Goal: Task Accomplishment & Management: Complete application form

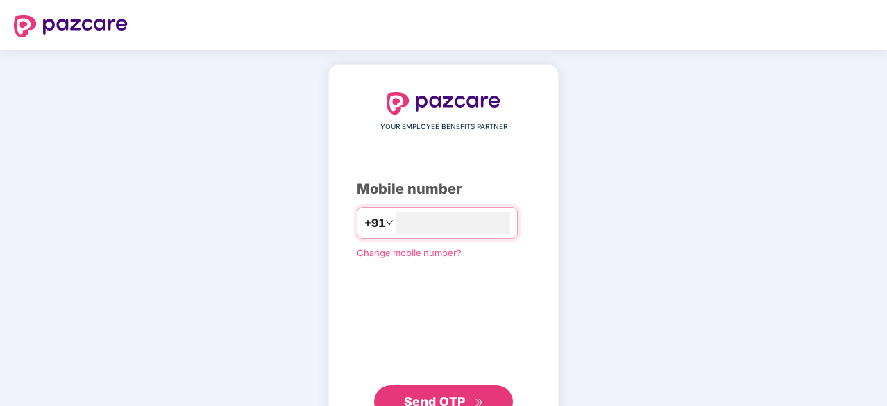
type input "**********"
click at [405, 385] on button "Send OTP" at bounding box center [443, 400] width 139 height 33
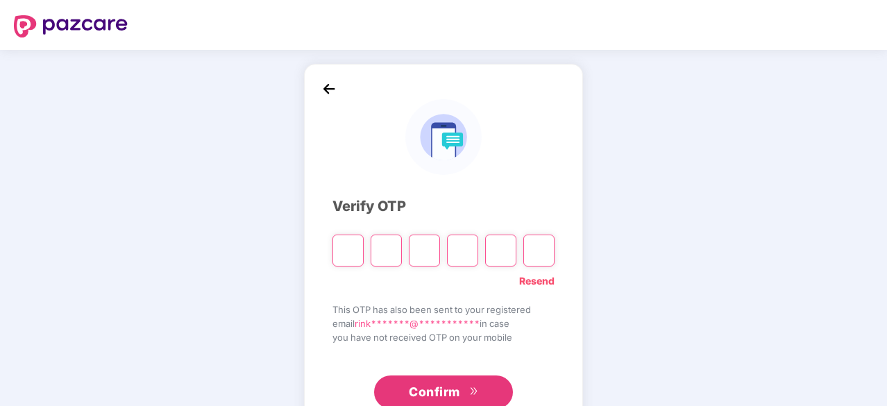
type input "*"
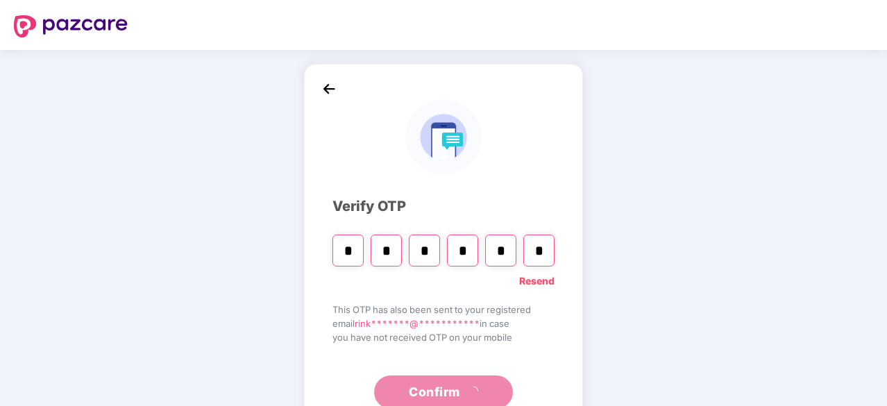
type input "*"
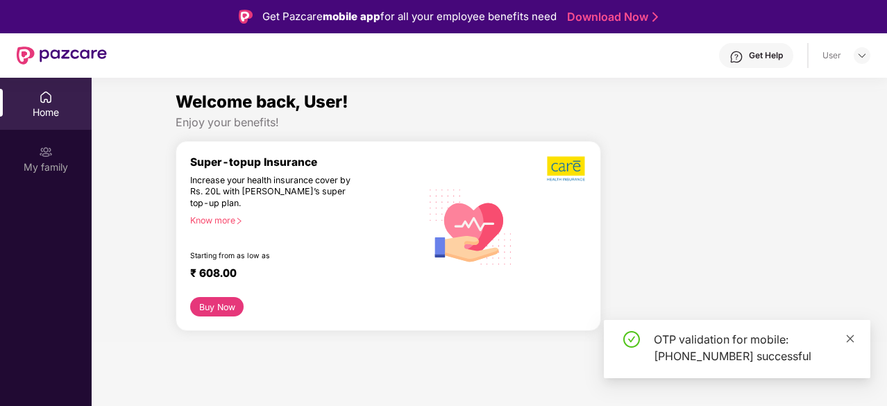
click at [853, 337] on icon "close" at bounding box center [851, 339] width 8 height 8
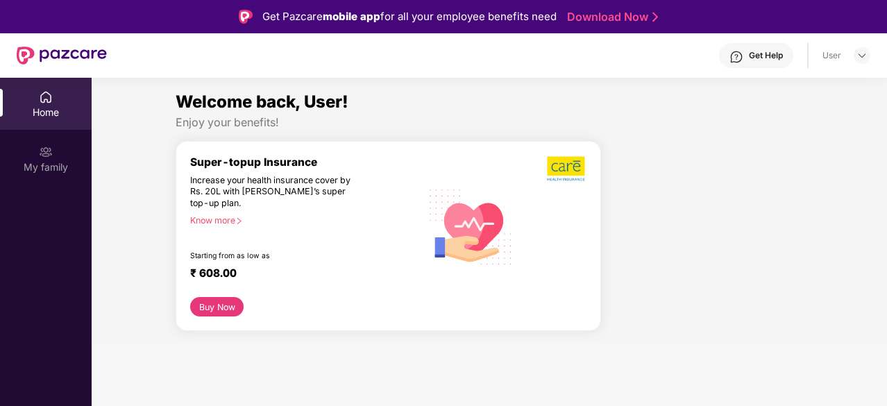
click at [56, 112] on div "Home" at bounding box center [46, 113] width 92 height 14
click at [42, 146] on img at bounding box center [46, 152] width 14 height 14
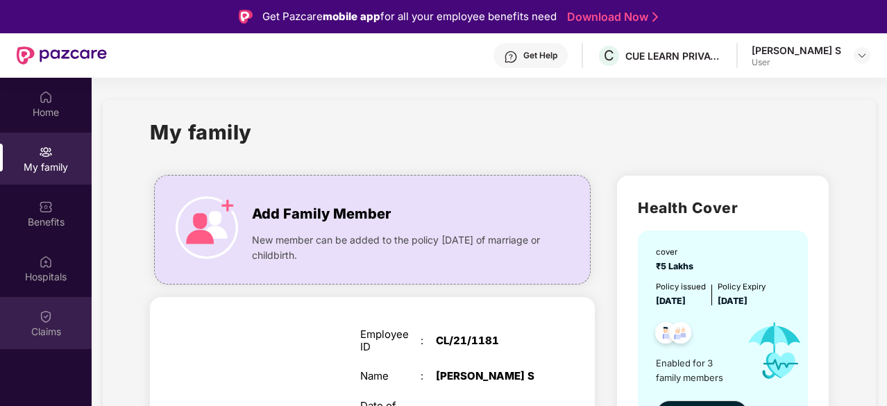
click at [31, 326] on div "Claims" at bounding box center [46, 332] width 92 height 14
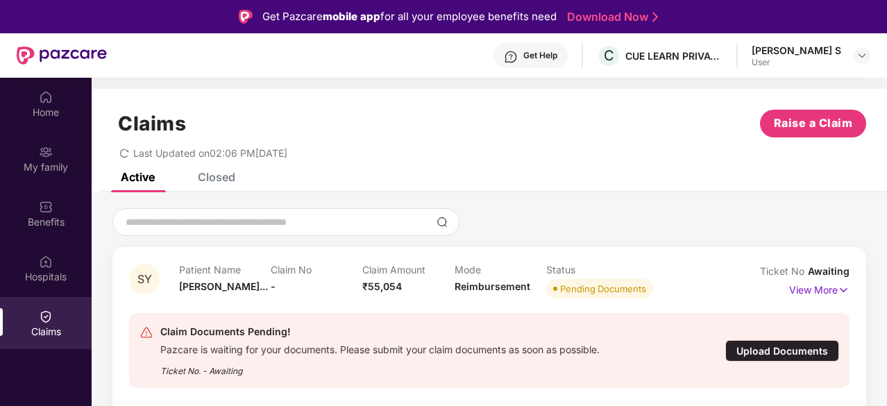
click at [784, 352] on div "Upload Documents" at bounding box center [782, 351] width 114 height 22
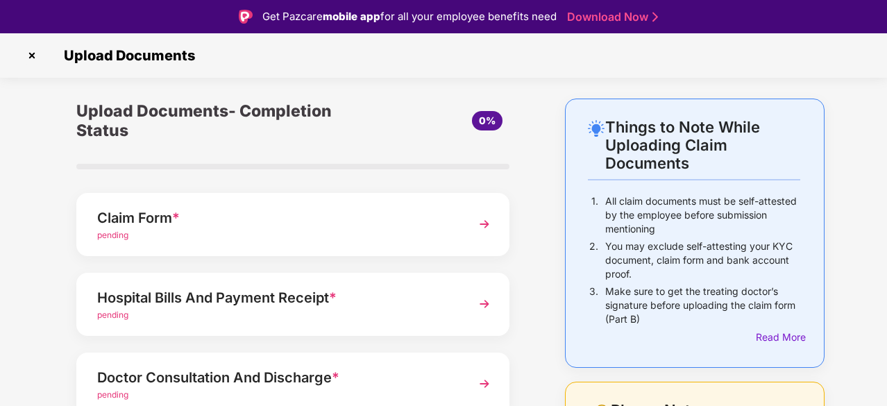
click at [485, 226] on img at bounding box center [484, 224] width 25 height 25
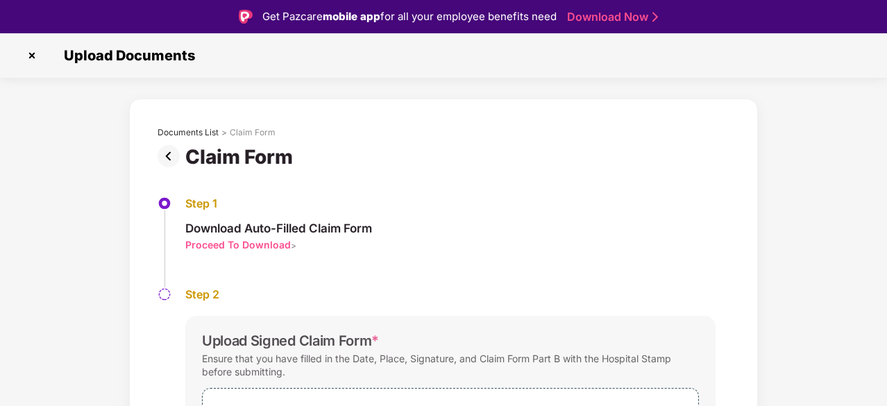
drag, startPoint x: 884, startPoint y: 144, endPoint x: 879, endPoint y: 257, distance: 113.3
click at [879, 257] on div "Documents List > Claim Form Claim Form Step 1 Download Auto-Filled Claim Form P…" at bounding box center [443, 334] width 887 height 471
click at [574, 194] on div "Step 1 Download Auto-Filled Claim Form Proceed To Download > Step 2 Upload Sign…" at bounding box center [444, 366] width 614 height 394
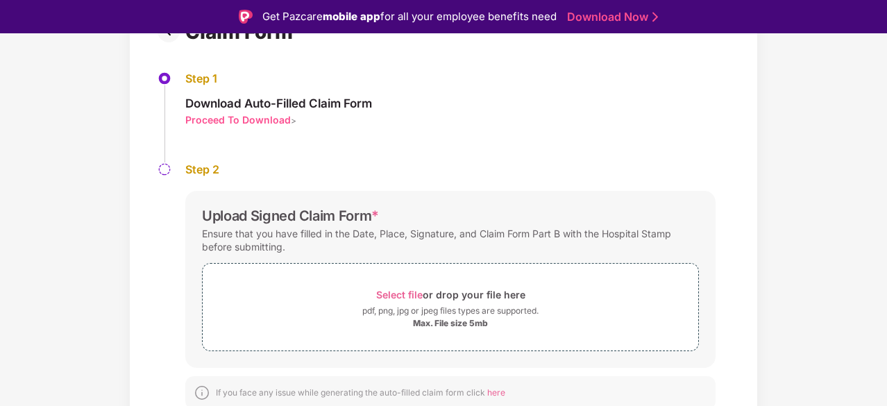
scroll to position [129, 0]
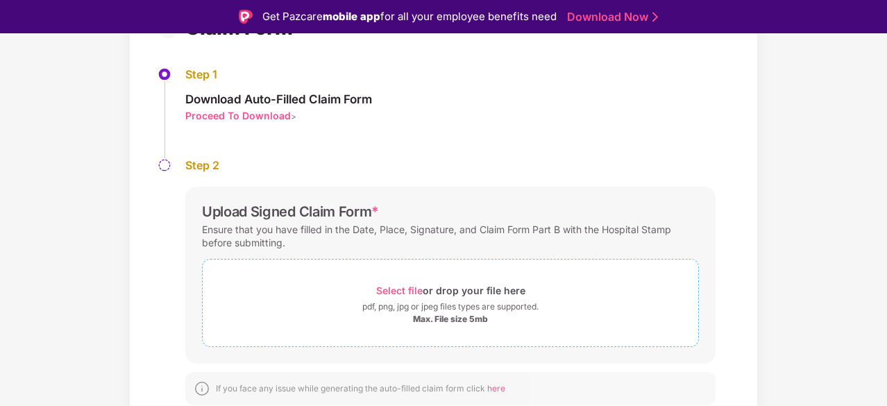
click at [395, 285] on span "Select file" at bounding box center [399, 291] width 47 height 12
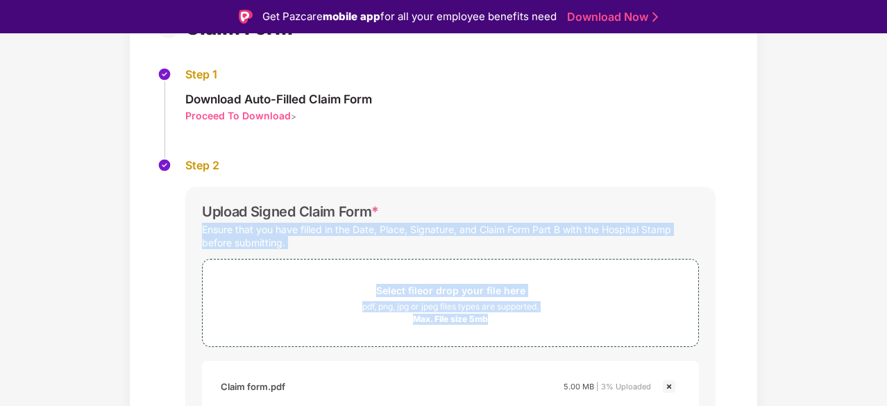
drag, startPoint x: 885, startPoint y: 214, endPoint x: 888, endPoint y: 297, distance: 83.4
click at [887, 297] on html "Get Pazcare mobile app for all your employee benefits need Download Now Upload …" at bounding box center [443, 203] width 887 height 406
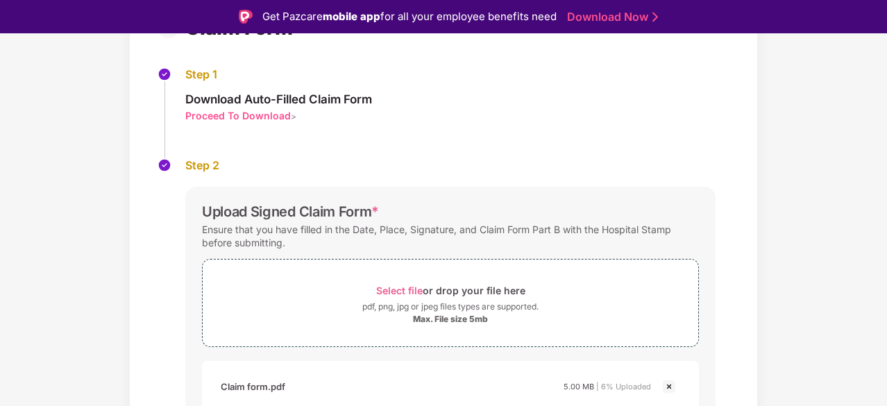
click at [707, 153] on div "Step 1 Download Auto-Filled Claim Form Proceed To Download >" at bounding box center [444, 112] width 572 height 91
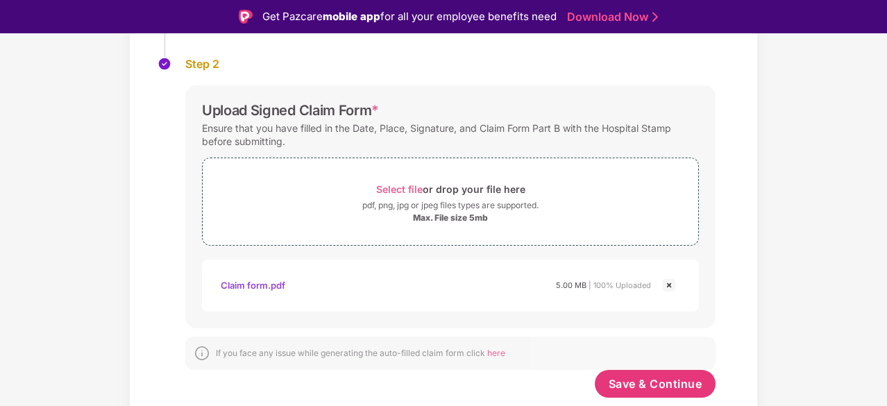
scroll to position [230, 0]
click at [648, 379] on span "Save & Continue" at bounding box center [656, 384] width 94 height 15
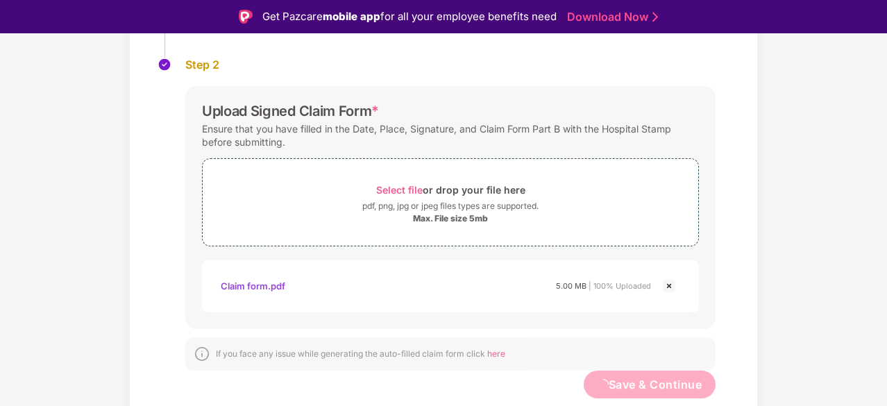
scroll to position [0, 0]
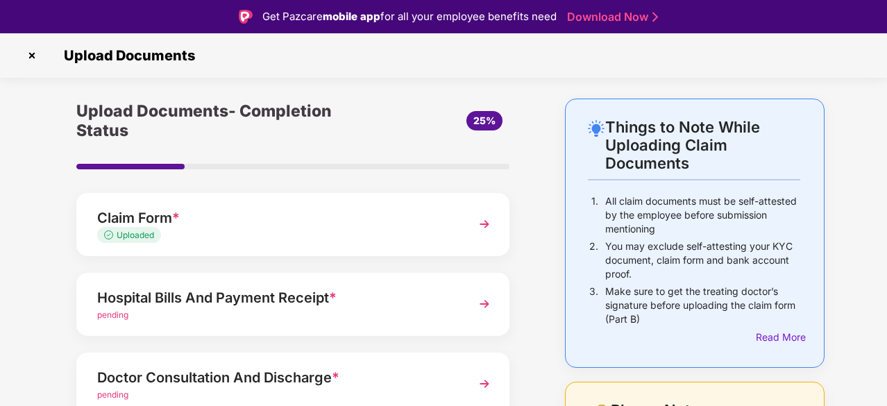
drag, startPoint x: 884, startPoint y: 108, endPoint x: 886, endPoint y: 119, distance: 10.5
click at [886, 117] on div "Upload Documents Things to Note While Uploading Claim Documents 1. All claim do…" at bounding box center [443, 236] width 887 height 406
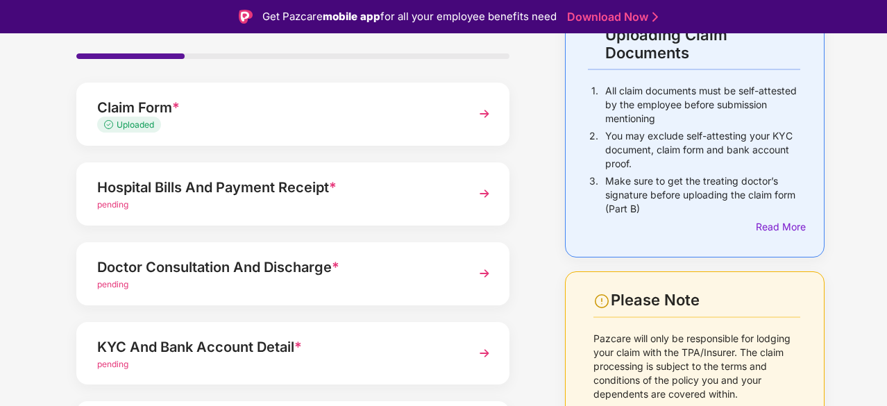
scroll to position [110, 0]
click at [486, 194] on img at bounding box center [484, 194] width 25 height 25
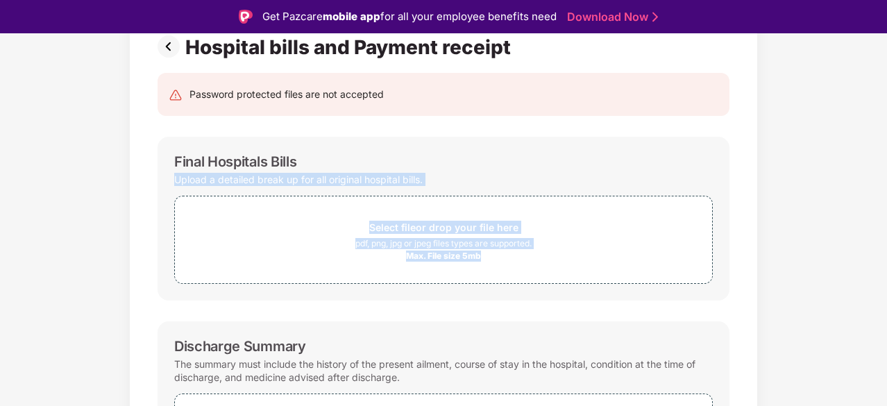
drag, startPoint x: 884, startPoint y: 131, endPoint x: 888, endPoint y: 201, distance: 69.5
click at [887, 201] on html "Get Pazcare mobile app for all your employee benefits need Download Now Upload …" at bounding box center [443, 203] width 887 height 406
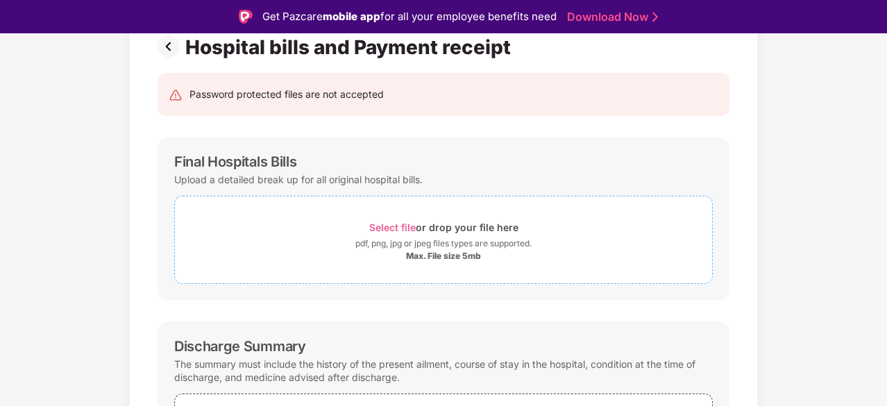
click at [669, 199] on div "Select file or drop your file here pdf, png, jpg or jpeg files types are suppor…" at bounding box center [443, 240] width 539 height 88
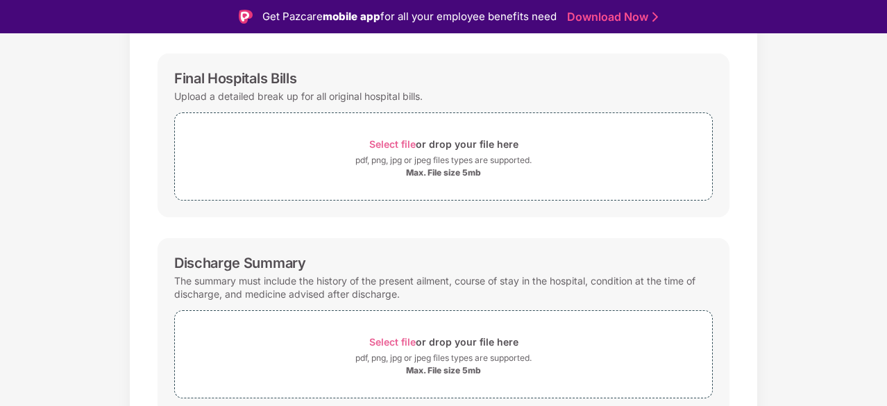
scroll to position [221, 0]
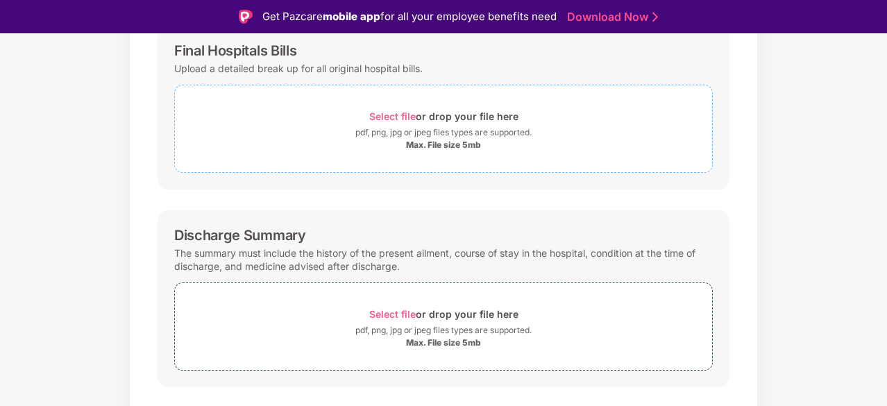
click at [394, 112] on span "Select file" at bounding box center [392, 116] width 47 height 12
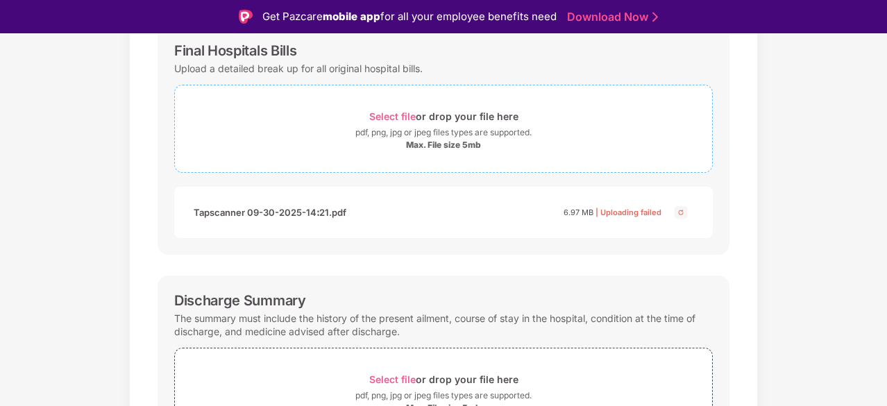
click at [389, 117] on span "Select file" at bounding box center [392, 116] width 47 height 12
click at [680, 212] on img at bounding box center [681, 212] width 17 height 17
click at [394, 115] on span "Select file" at bounding box center [392, 116] width 47 height 12
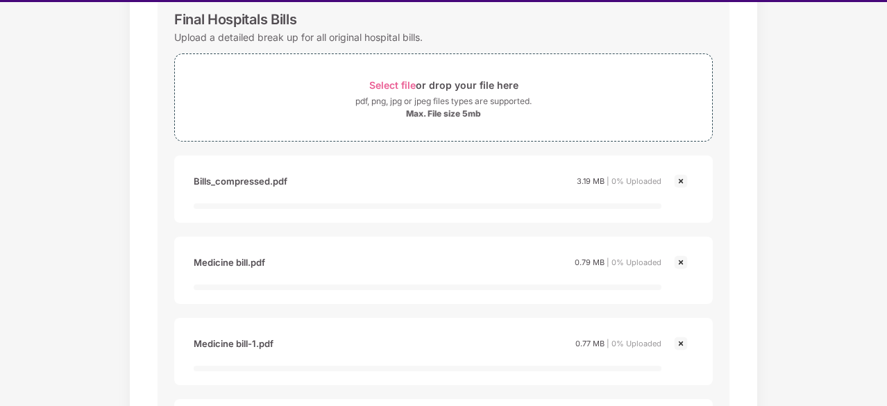
scroll to position [33, 0]
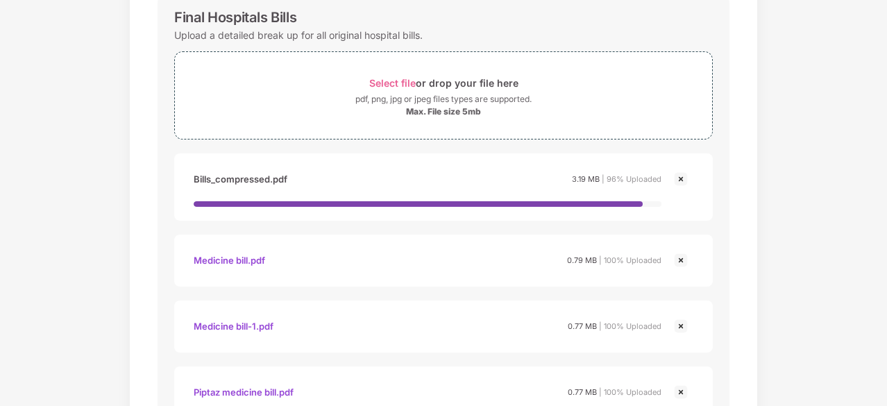
click at [884, 185] on div "Documents List > Hospital bills and Payment receipt Hospital bills and Payment …" at bounding box center [443, 372] width 887 height 1057
drag, startPoint x: 885, startPoint y: 190, endPoint x: 886, endPoint y: 209, distance: 19.5
click at [886, 209] on div "Upload Documents Documents List > Hospital bills and Payment receipt Hospital b…" at bounding box center [443, 203] width 887 height 406
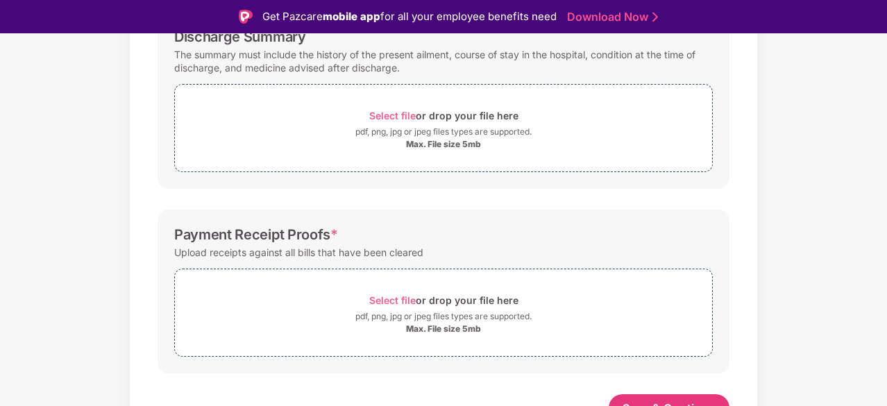
scroll to position [688, 0]
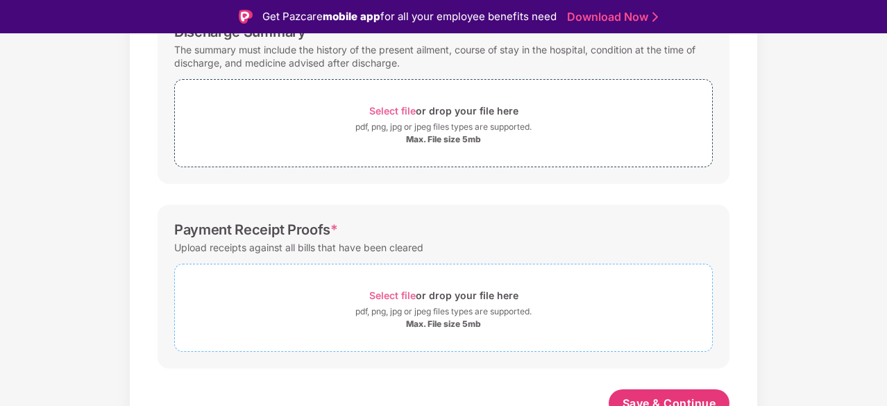
click at [390, 294] on span "Select file" at bounding box center [392, 295] width 47 height 12
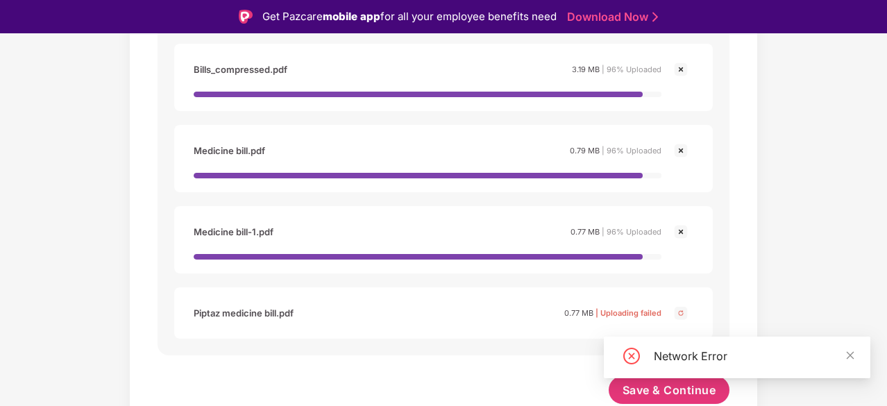
scroll to position [1008, 0]
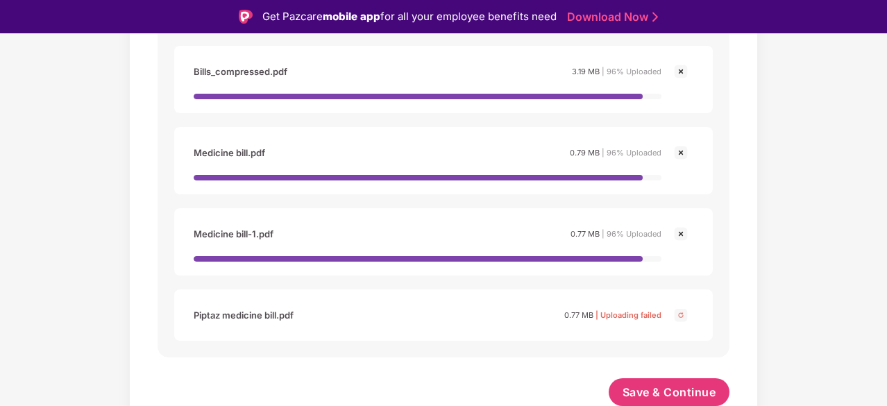
click at [679, 313] on img at bounding box center [681, 315] width 17 height 17
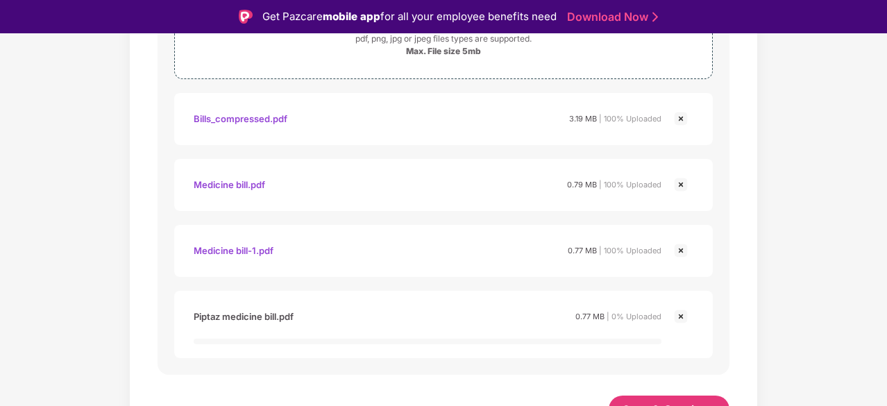
scroll to position [962, 0]
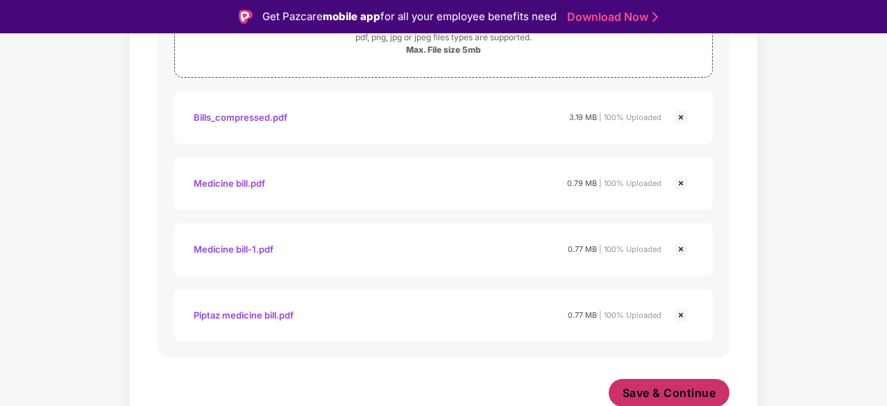
click at [641, 394] on span "Save & Continue" at bounding box center [670, 392] width 94 height 15
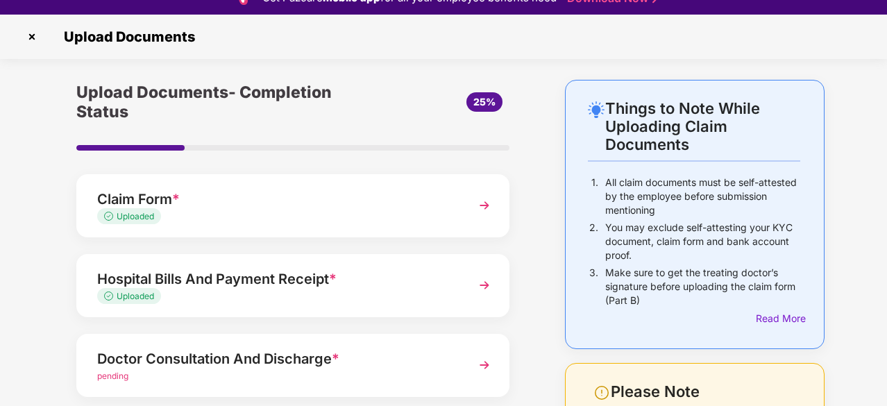
scroll to position [33, 0]
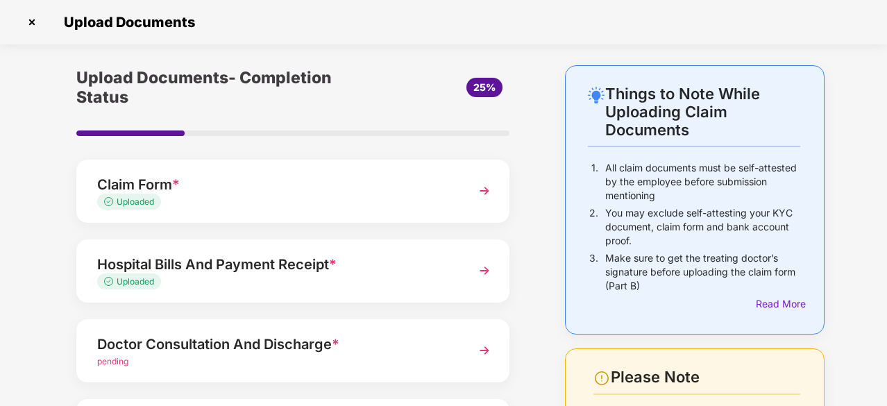
click at [480, 275] on img at bounding box center [484, 270] width 25 height 25
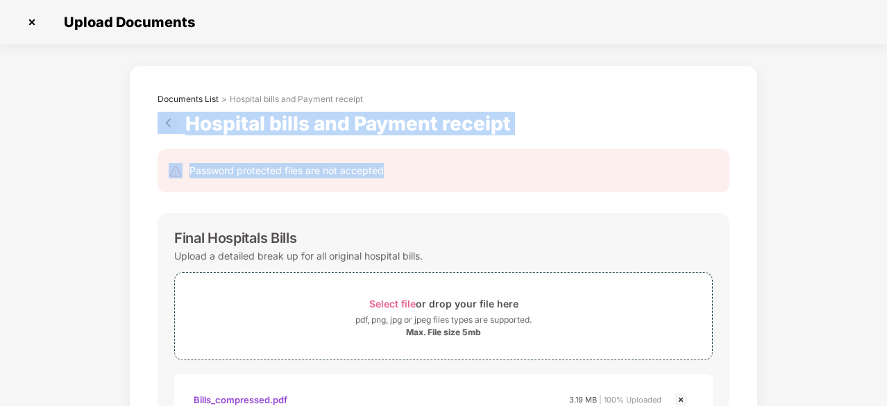
drag, startPoint x: 885, startPoint y: 85, endPoint x: 888, endPoint y: 160, distance: 75.0
click at [887, 160] on html "Get Pazcare mobile app for all your employee benefits need Download Now Upload …" at bounding box center [443, 170] width 887 height 406
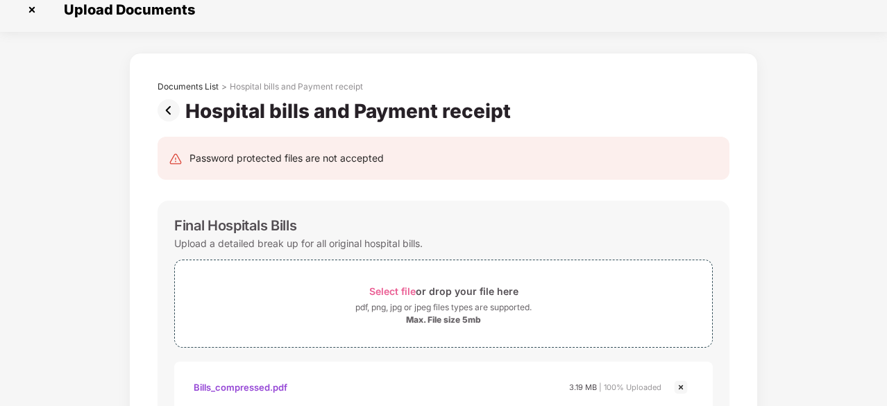
scroll to position [0, 0]
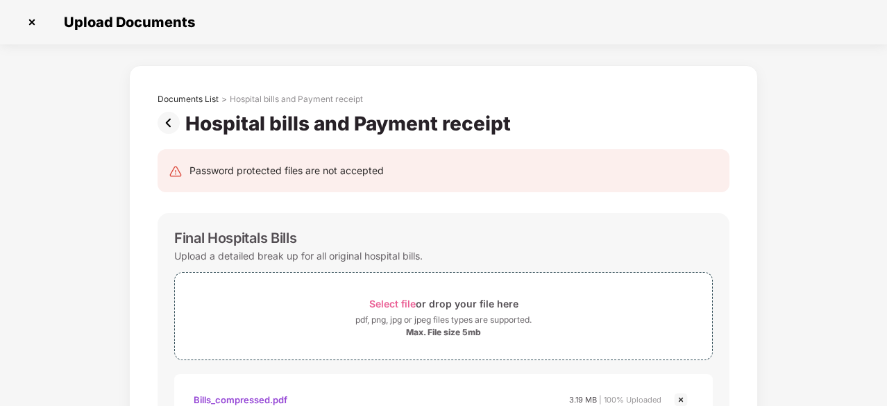
click at [163, 121] on img at bounding box center [172, 123] width 28 height 22
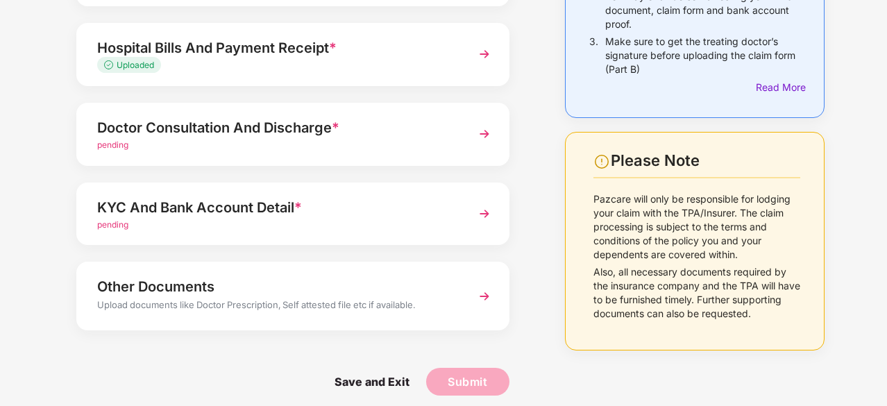
scroll to position [219, 0]
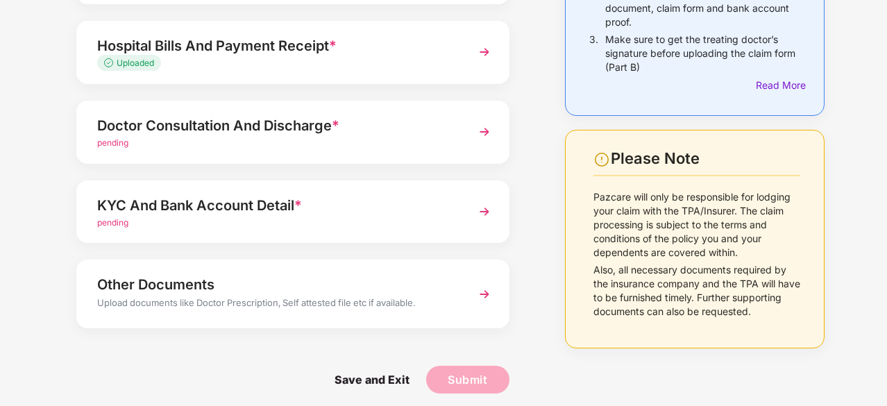
click at [479, 214] on img at bounding box center [484, 211] width 25 height 25
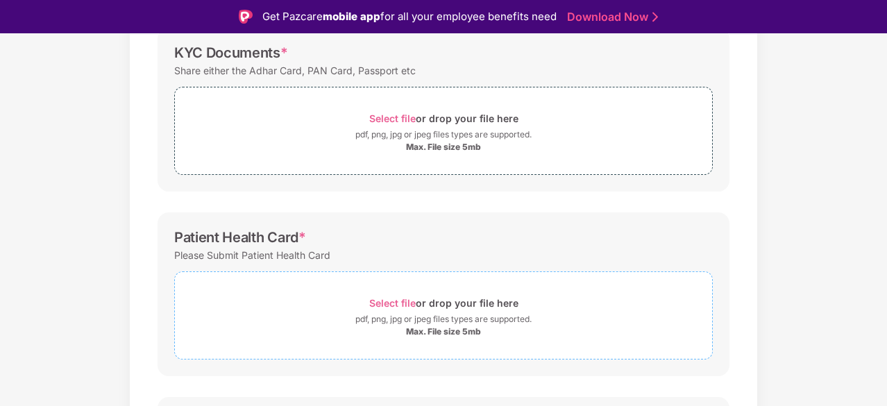
click at [396, 301] on span "Select file" at bounding box center [392, 303] width 47 height 12
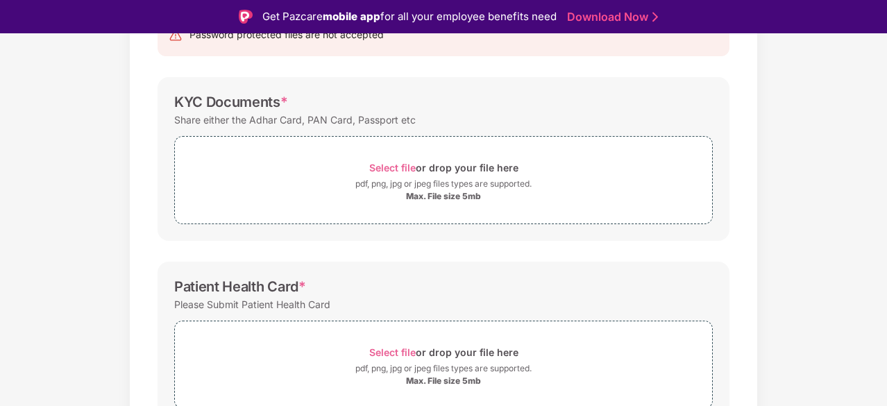
scroll to position [168, 0]
click at [390, 169] on span "Select file" at bounding box center [392, 169] width 47 height 12
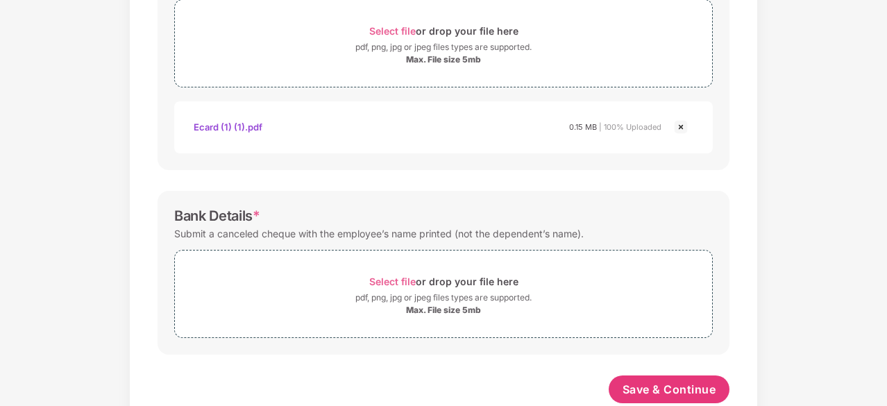
scroll to position [554, 0]
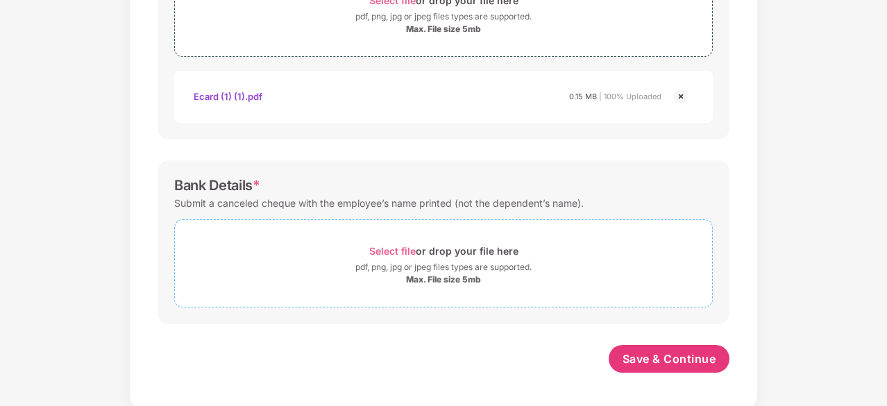
click at [392, 245] on span "Select file" at bounding box center [392, 251] width 47 height 12
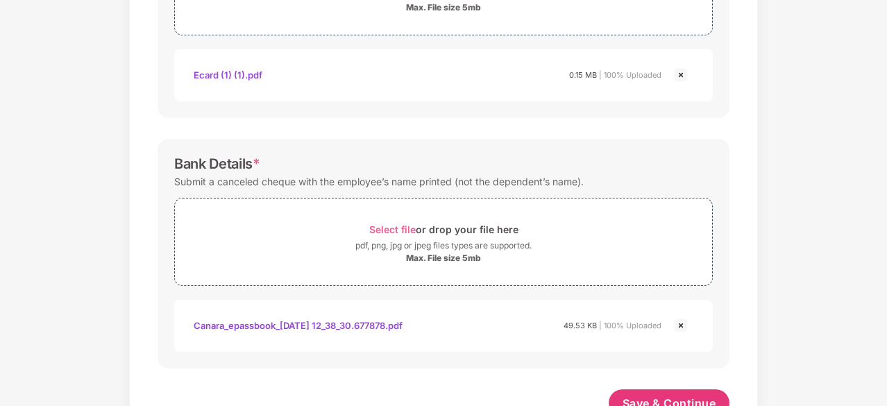
scroll to position [620, 0]
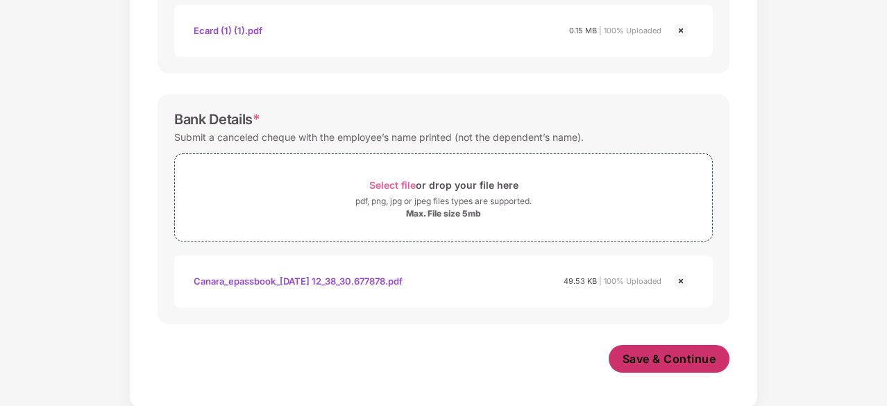
click at [662, 352] on span "Save & Continue" at bounding box center [670, 358] width 94 height 15
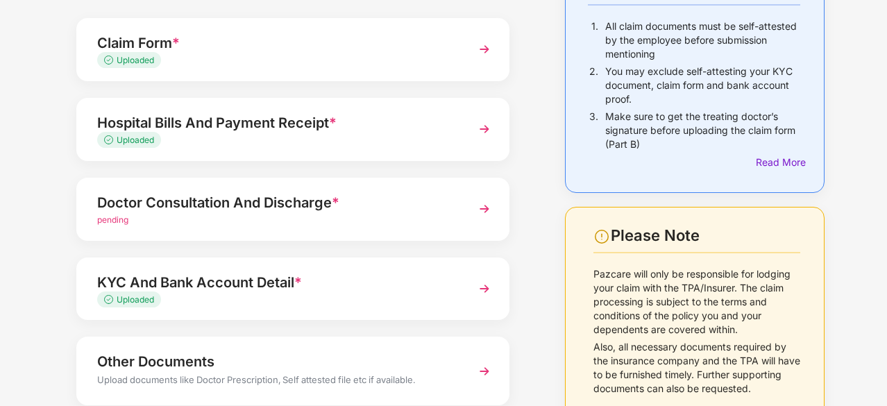
scroll to position [135, 0]
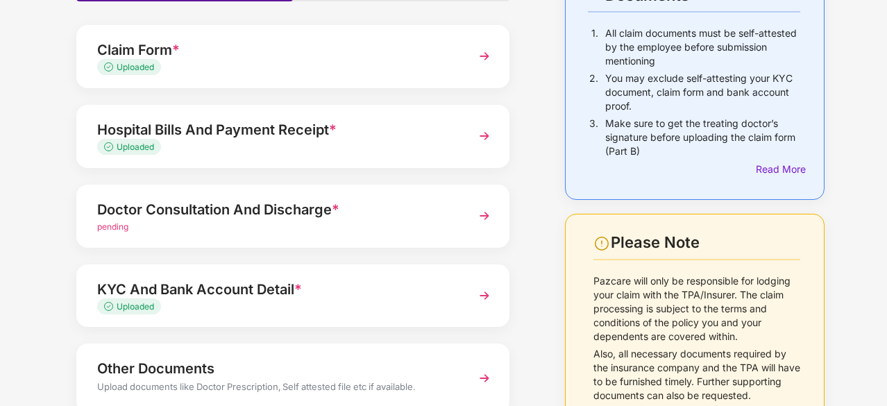
click at [482, 220] on img at bounding box center [484, 215] width 25 height 25
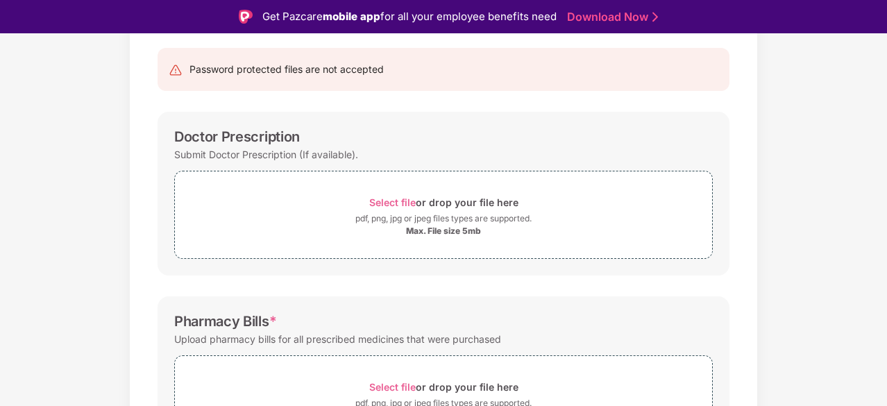
drag, startPoint x: 885, startPoint y: 215, endPoint x: 888, endPoint y: 265, distance: 50.8
click at [887, 265] on html "Get Pazcare mobile app for all your employee benefits need Download Now Upload …" at bounding box center [443, 203] width 887 height 406
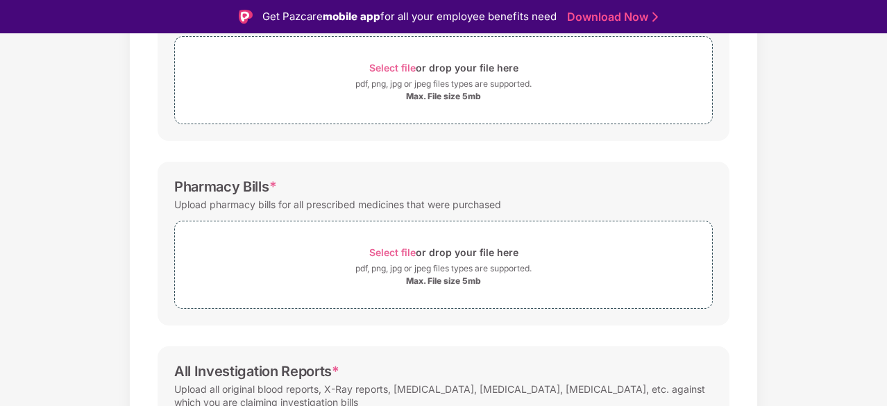
scroll to position [270, 0]
click at [394, 251] on span "Select file" at bounding box center [392, 252] width 47 height 12
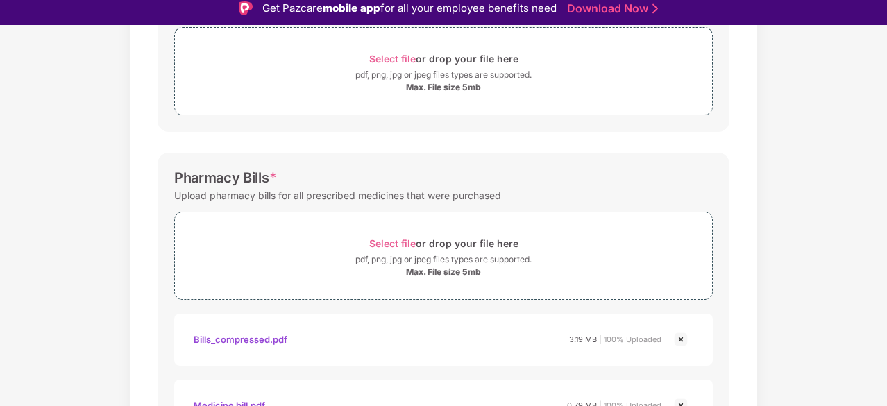
scroll to position [0, 0]
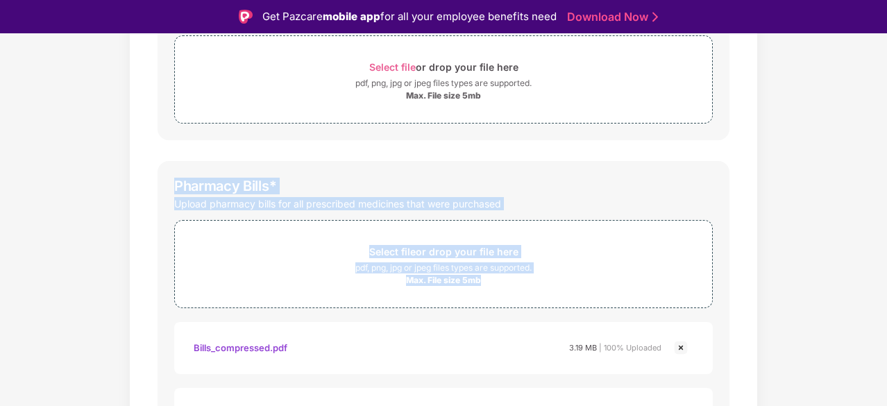
drag, startPoint x: 885, startPoint y: 217, endPoint x: 887, endPoint y: 156, distance: 61.1
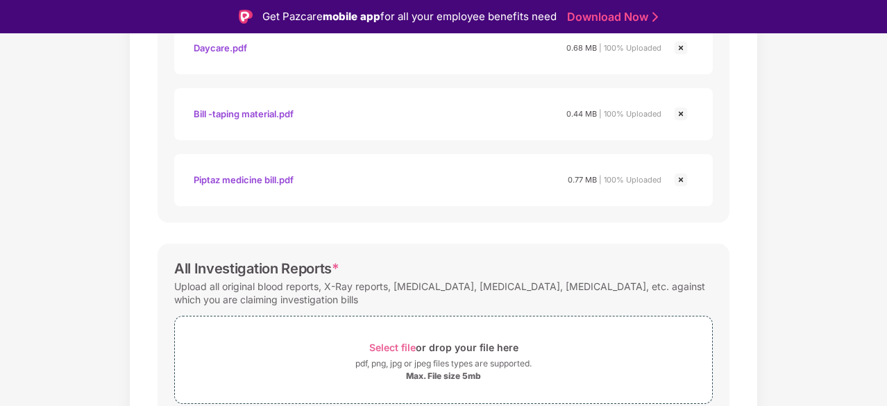
scroll to position [831, 0]
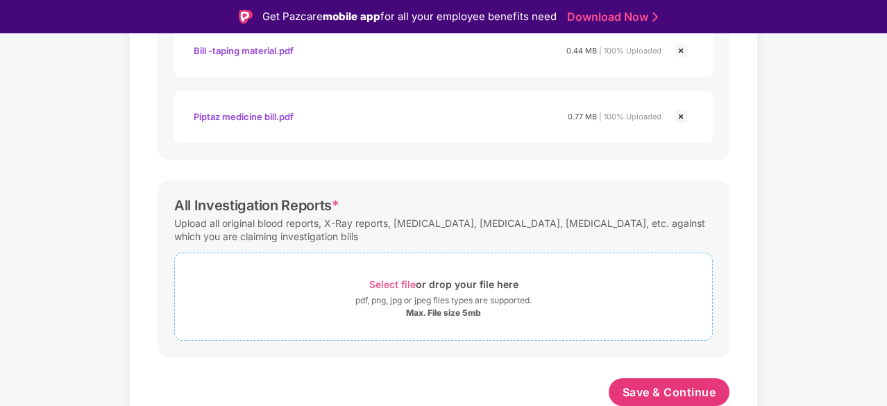
click at [408, 284] on span "Select file" at bounding box center [392, 284] width 47 height 12
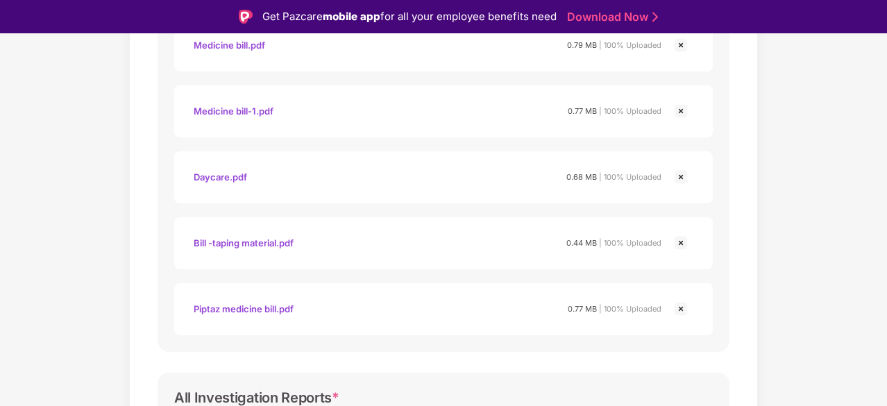
scroll to position [1146, 0]
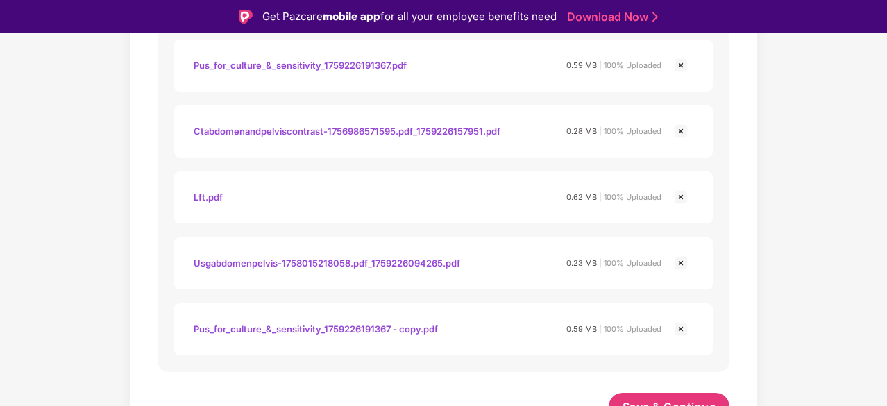
drag, startPoint x: 884, startPoint y: 353, endPoint x: 886, endPoint y: 386, distance: 32.7
click at [886, 386] on div "Upload Documents Documents List > Doctor consultation and discharge summary Doc…" at bounding box center [443, 236] width 887 height 406
click at [637, 395] on button "Save & Continue" at bounding box center [669, 407] width 121 height 28
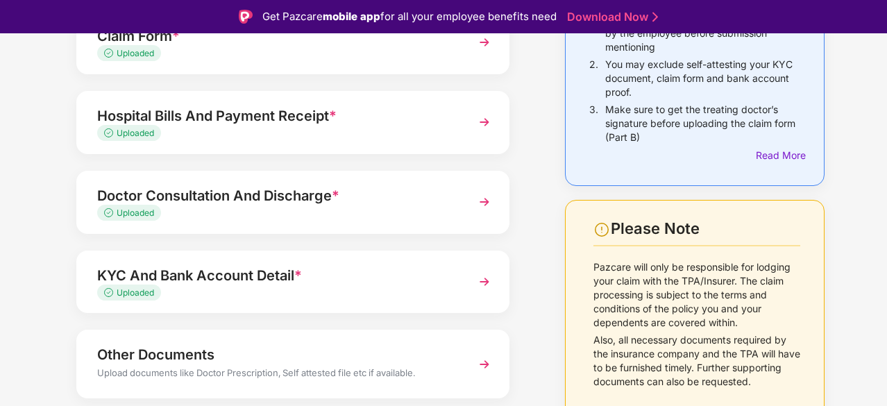
scroll to position [192, 0]
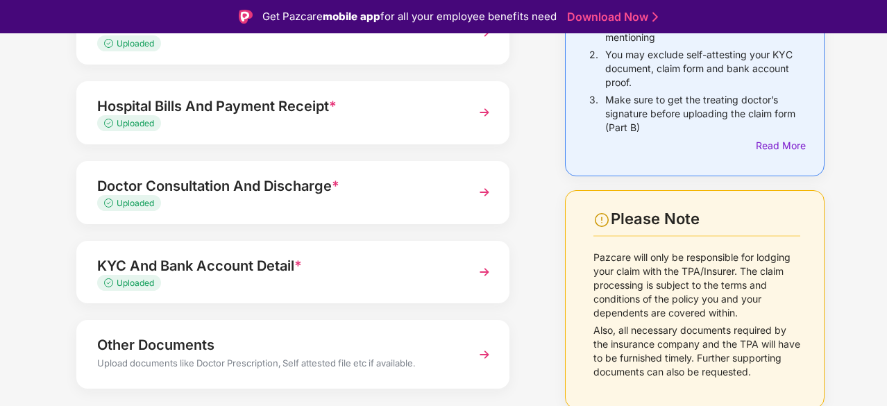
click at [488, 192] on img at bounding box center [484, 192] width 25 height 25
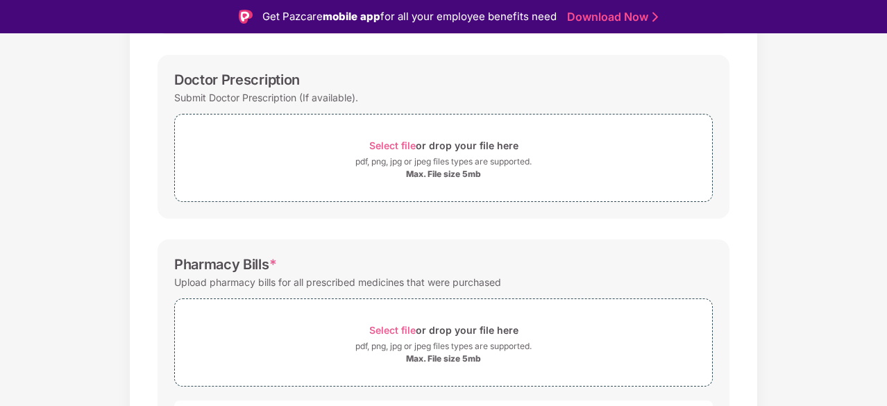
scroll to position [33, 0]
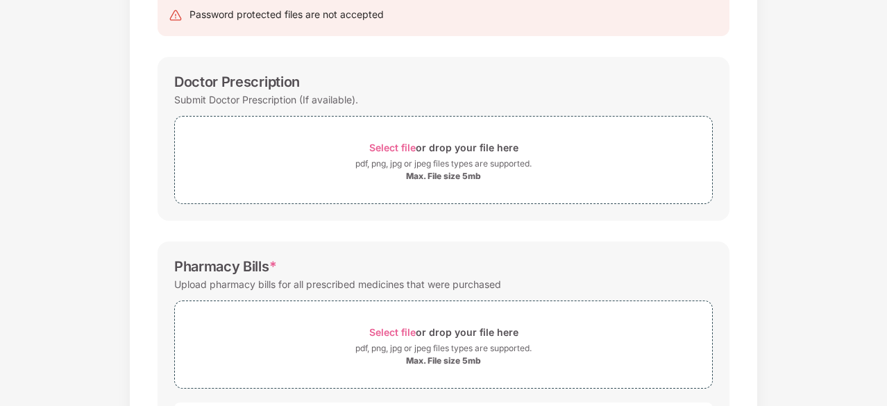
scroll to position [49, 0]
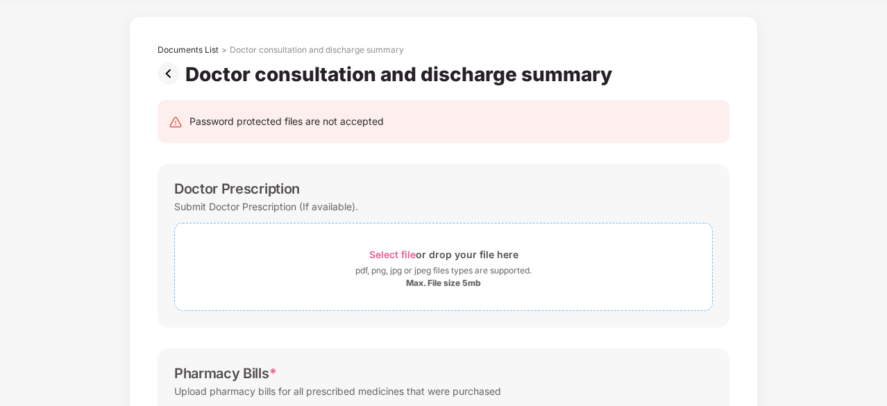
click at [389, 249] on span "Select file" at bounding box center [392, 255] width 47 height 12
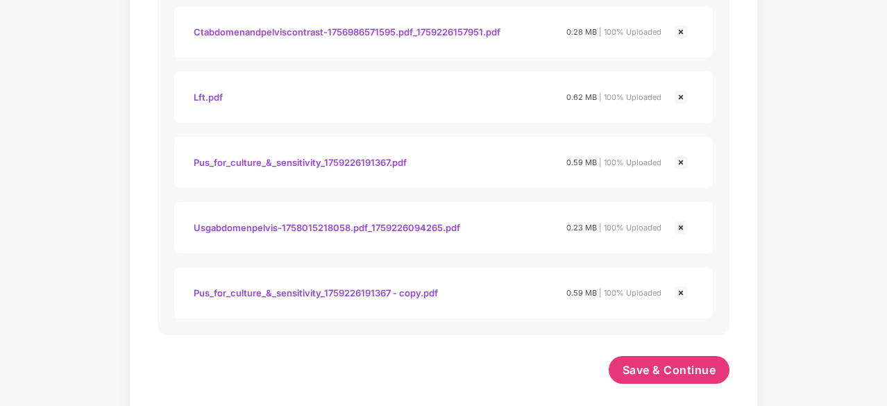
scroll to position [1219, 0]
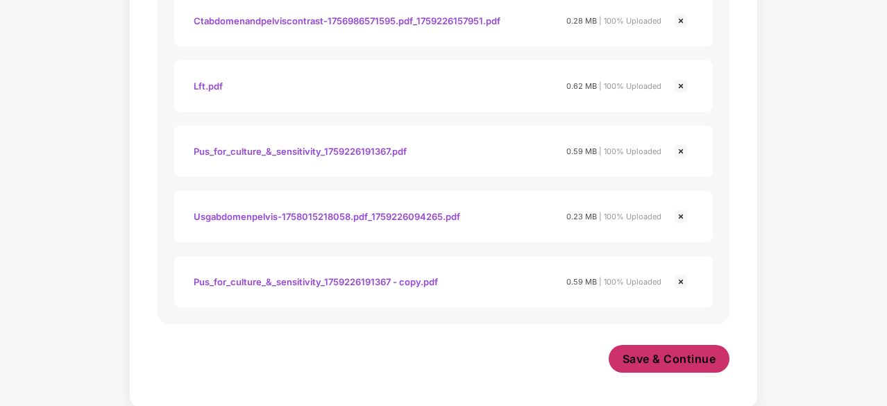
click at [667, 349] on button "Save & Continue" at bounding box center [669, 359] width 121 height 28
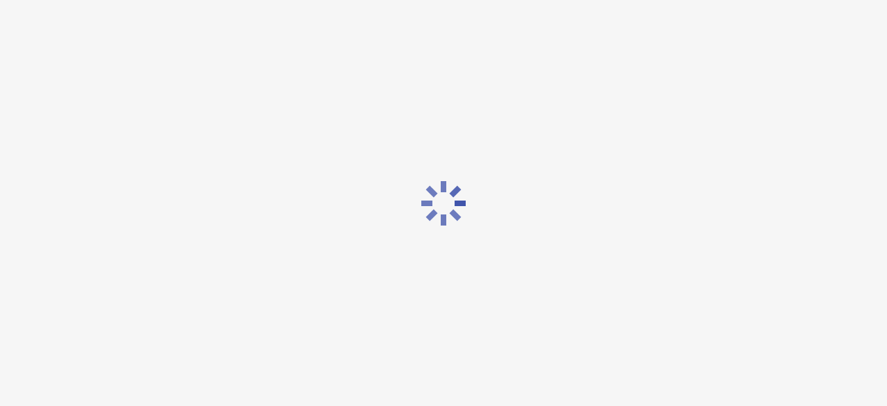
scroll to position [0, 0]
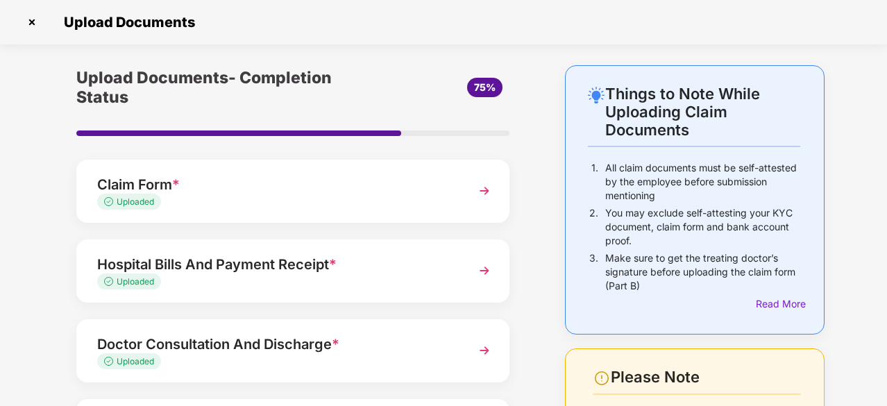
click at [848, 273] on div "Things to Note While Uploading Claim Documents 1. All claim documents must be s…" at bounding box center [443, 349] width 887 height 568
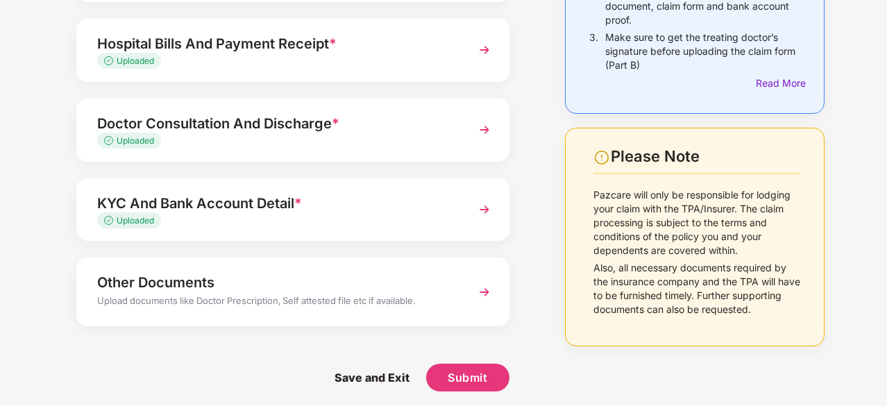
scroll to position [222, 0]
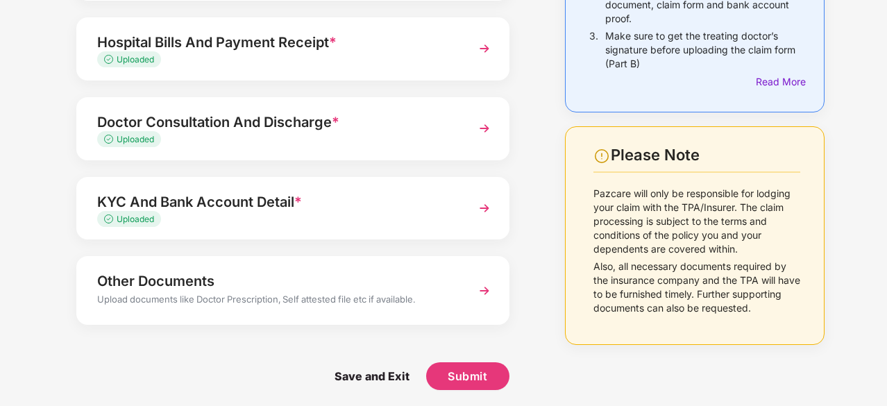
click at [487, 291] on img at bounding box center [484, 290] width 25 height 25
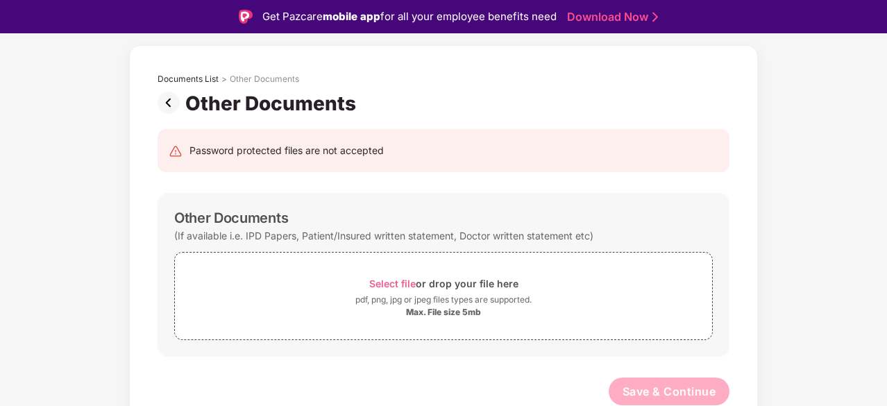
click at [814, 164] on div "Documents List > Other Documents Other Documents Password protected files are n…" at bounding box center [443, 243] width 887 height 396
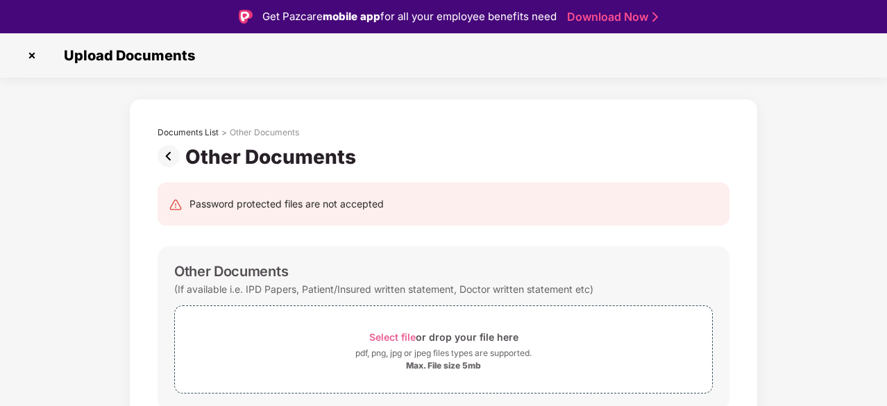
scroll to position [33, 0]
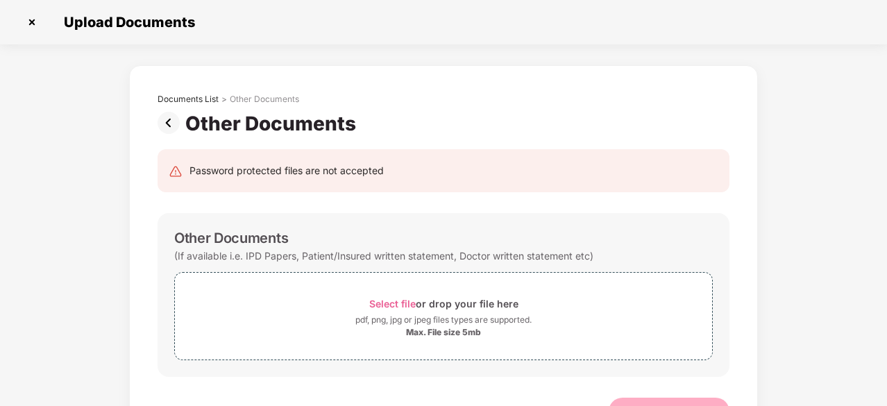
click at [694, 396] on div "Password protected files are not accepted Other Documents (If available i.e. IP…" at bounding box center [444, 294] width 614 height 318
click at [158, 127] on img at bounding box center [172, 123] width 28 height 22
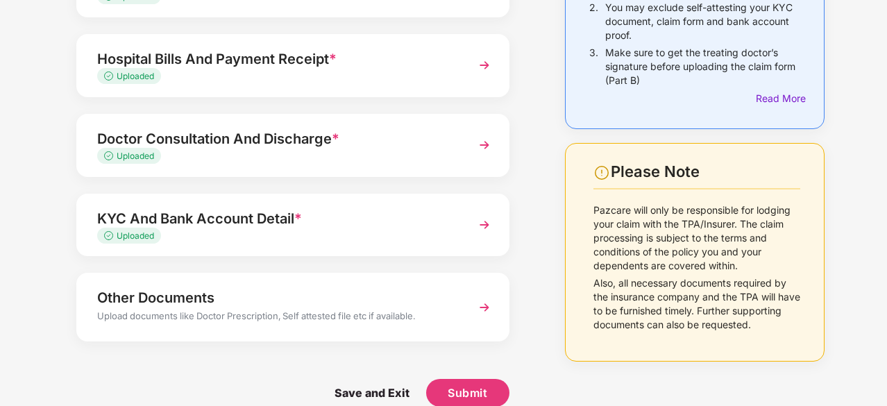
scroll to position [226, 0]
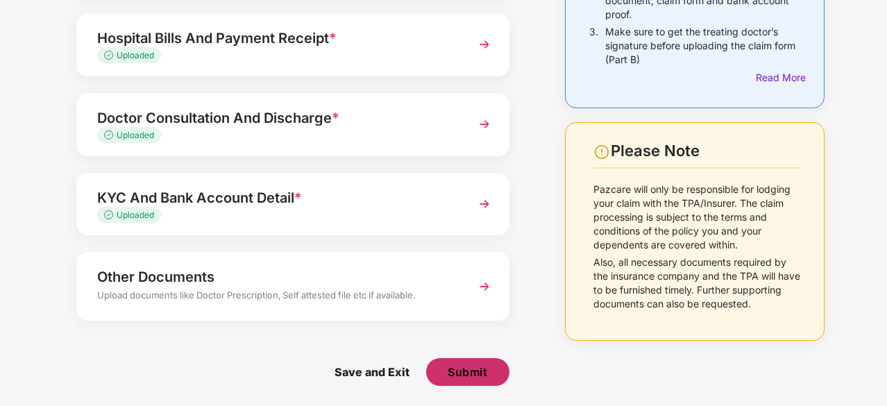
click at [473, 376] on span "Submit" at bounding box center [468, 371] width 40 height 15
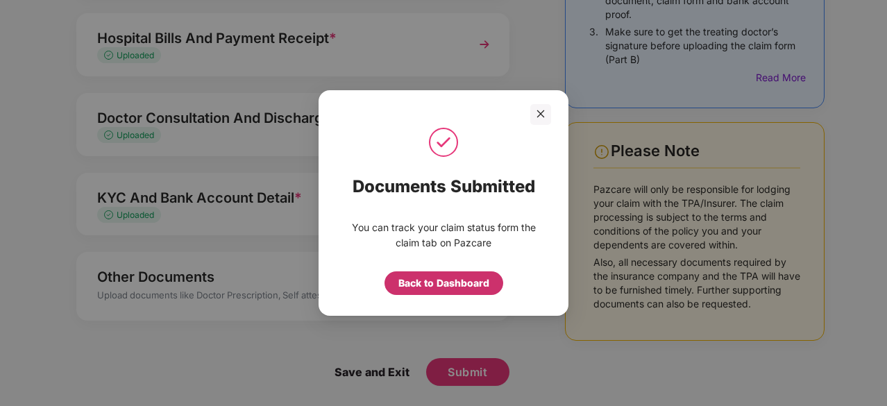
click at [475, 281] on div "Back to Dashboard" at bounding box center [443, 283] width 91 height 15
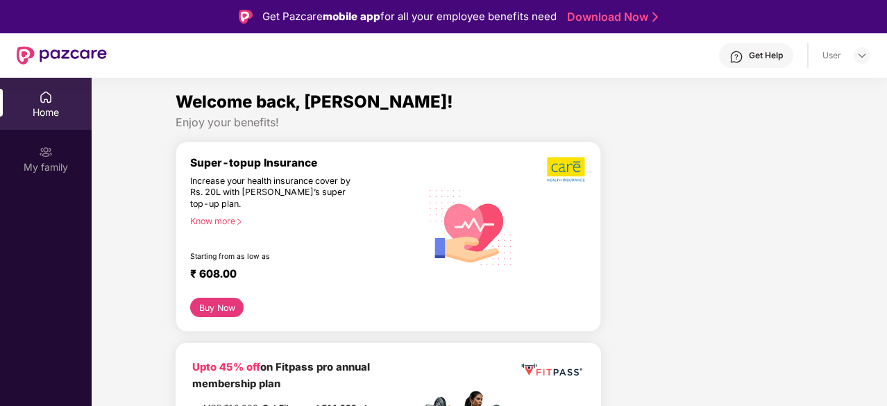
click at [39, 115] on div "Home" at bounding box center [46, 113] width 92 height 14
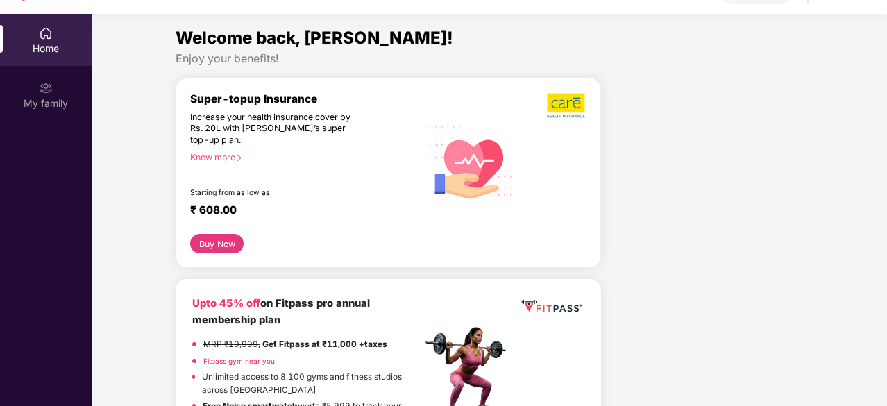
scroll to position [78, 0]
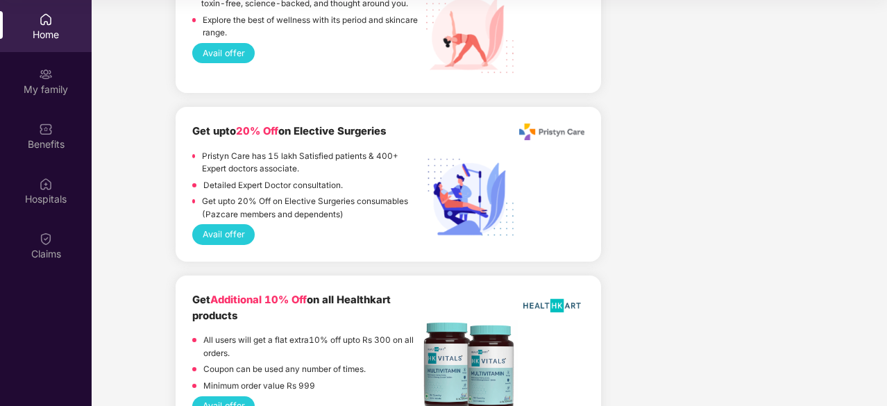
scroll to position [2471, 0]
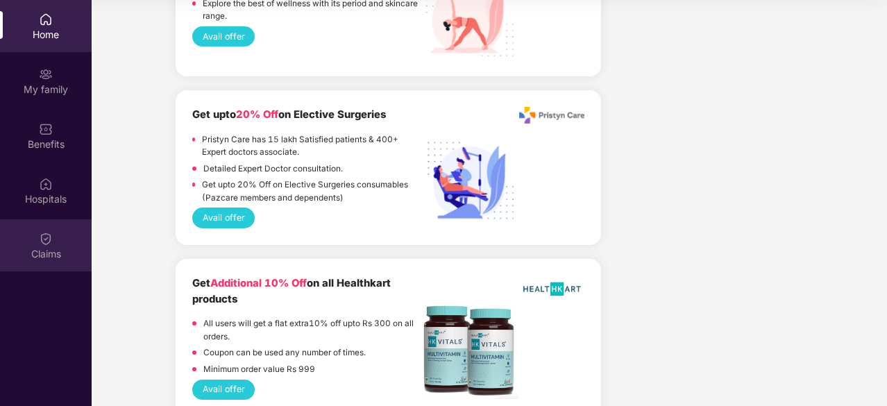
click at [29, 238] on div "Claims" at bounding box center [46, 245] width 92 height 52
